Goal: Task Accomplishment & Management: Use online tool/utility

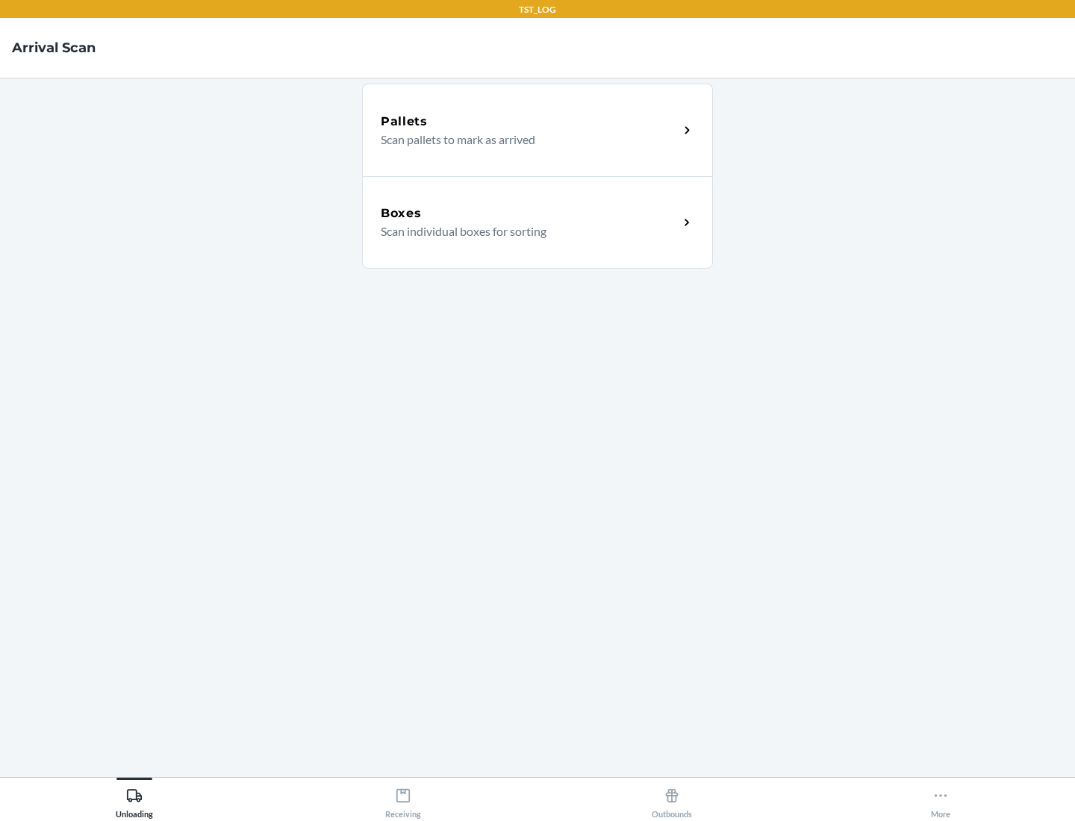
click at [529, 214] on div "Boxes" at bounding box center [530, 214] width 298 height 18
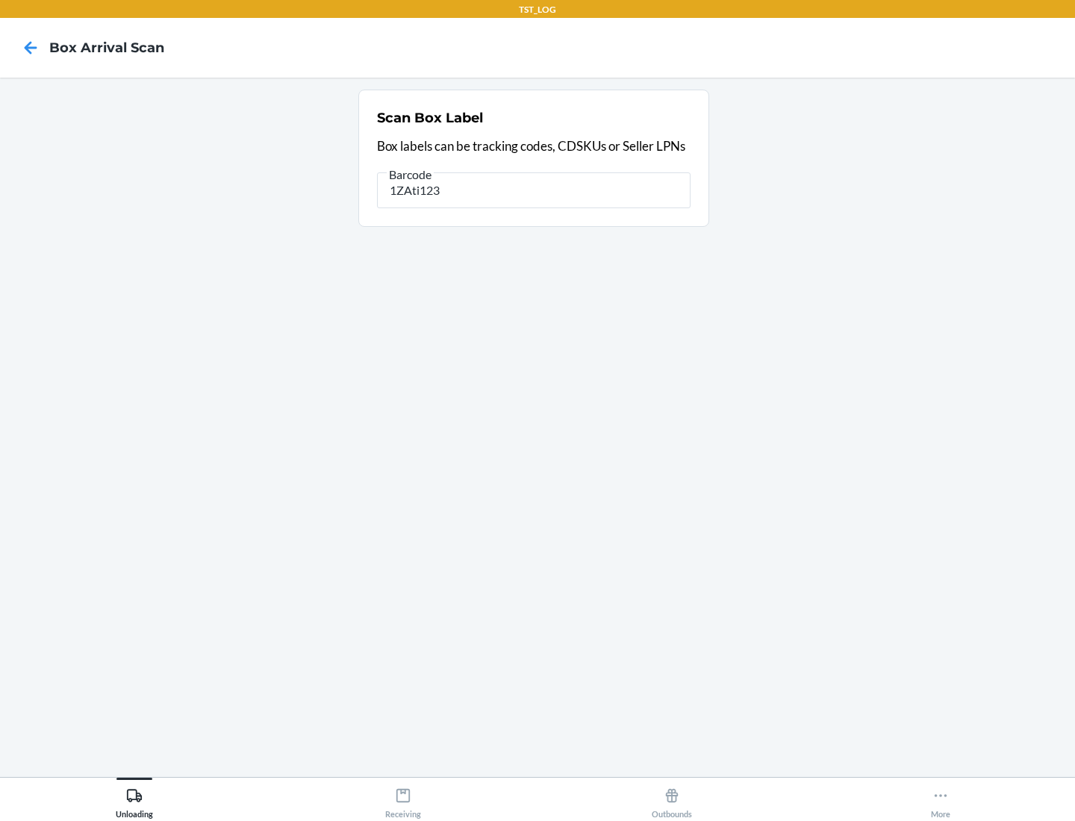
type input "1ZAti123"
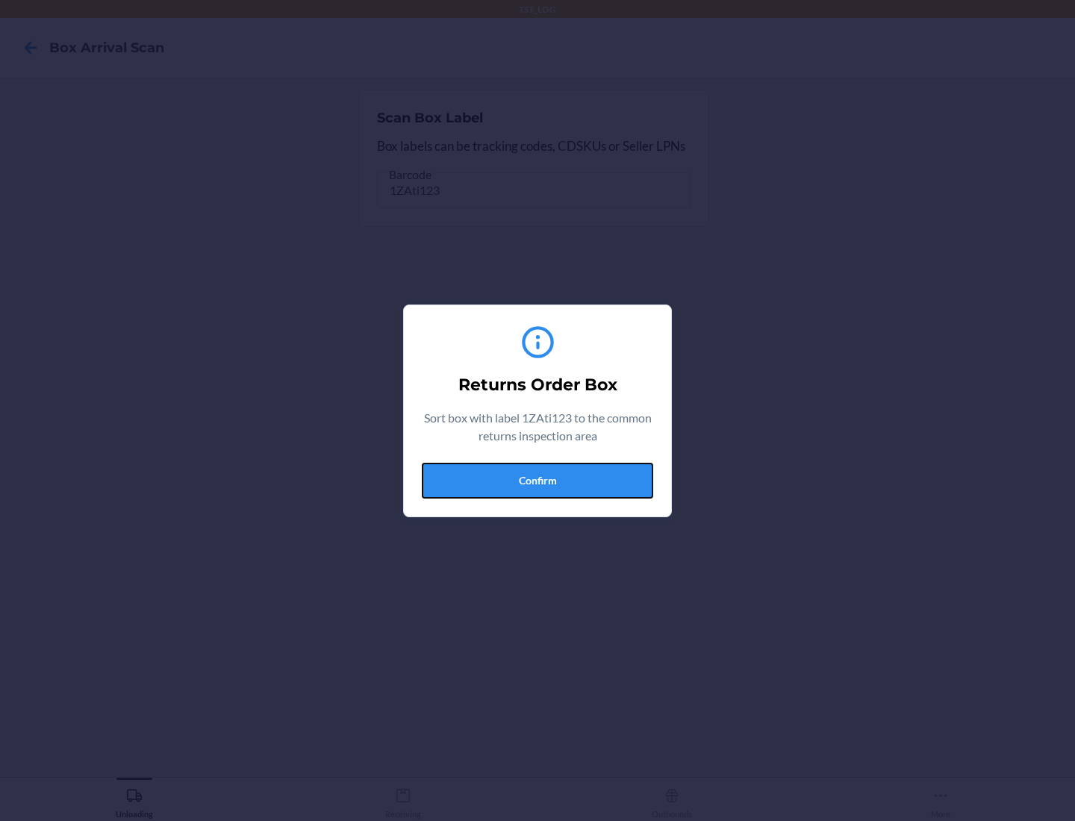
click at [538, 480] on button "Confirm" at bounding box center [537, 481] width 231 height 36
